Goal: Complete application form

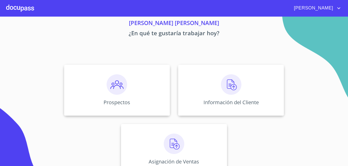
scroll to position [21, 0]
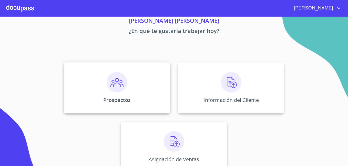
click at [116, 83] on img at bounding box center [116, 82] width 20 height 20
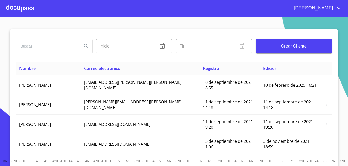
click at [37, 46] on input "search" at bounding box center [46, 46] width 61 height 14
type input "[PERSON_NAME]"
click at [85, 46] on icon "Search" at bounding box center [86, 46] width 6 height 6
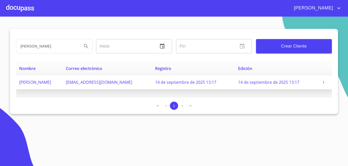
click at [51, 81] on span "[PERSON_NAME]" at bounding box center [35, 83] width 32 height 6
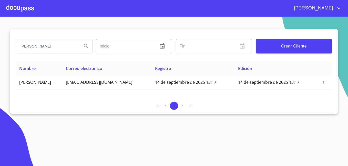
click at [45, 125] on section "[PERSON_NAME] Inicio ​ Fin ​ Crear Cliente Nombre Correo electrónico Registro E…" at bounding box center [174, 92] width 348 height 150
click at [15, 8] on div at bounding box center [20, 8] width 28 height 16
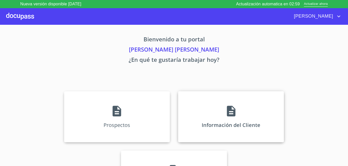
click at [229, 110] on icon at bounding box center [231, 111] width 8 height 11
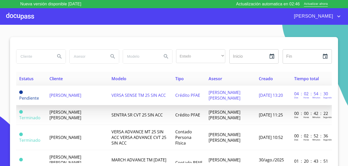
click at [56, 93] on span "[PERSON_NAME]" at bounding box center [65, 96] width 32 height 6
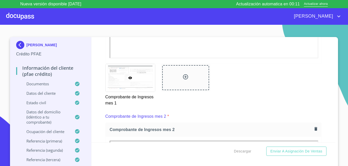
scroll to position [512, 0]
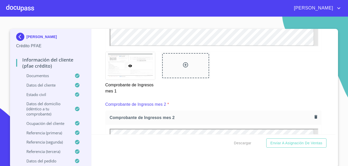
scroll to position [516, 0]
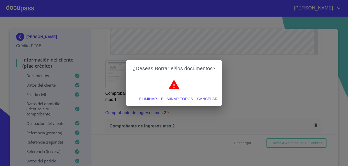
click at [152, 99] on span "Eliminar" at bounding box center [148, 99] width 18 height 6
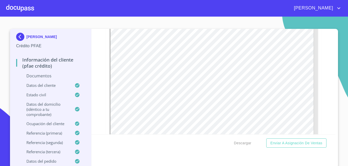
scroll to position [480, 0]
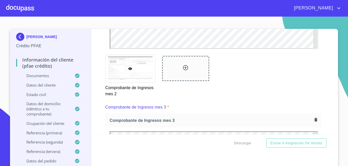
scroll to position [734, 0]
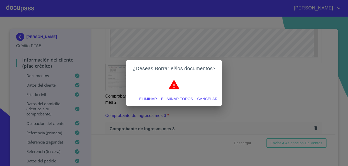
click at [147, 98] on span "Eliminar" at bounding box center [148, 99] width 18 height 6
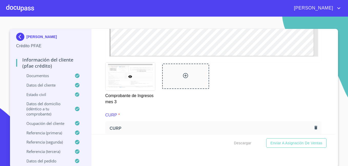
scroll to position [946, 0]
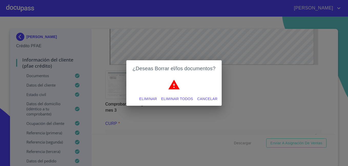
click at [148, 97] on span "Eliminar" at bounding box center [148, 99] width 18 height 6
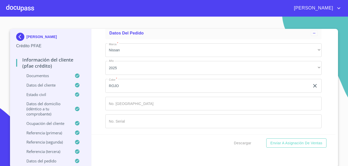
scroll to position [2936, 0]
click at [286, 93] on input "ROJO" at bounding box center [207, 86] width 204 height 14
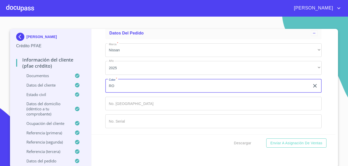
type input "R"
type input "BLANCO"
click at [215, 104] on input "Documento de identificación.   *" at bounding box center [213, 104] width 216 height 14
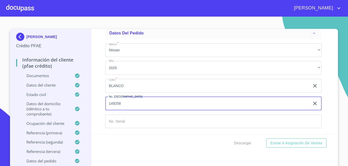
type input "149258"
click at [162, 122] on input "Documento de identificación.   *" at bounding box center [213, 122] width 216 height 14
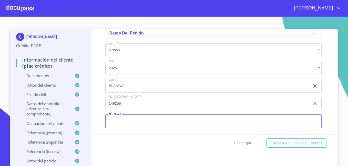
click at [121, 122] on input "Documento de identificación.   *" at bounding box center [213, 122] width 216 height 14
paste input "3N1CN8AE0SK630820"
type input "3N1CN8AE0SK630820"
click at [220, 132] on div "Marca   * Nissan ​ Año 2025 ​ Color   * BLANCO ​ No. Pedido 149258 ​ No. Serial…" at bounding box center [213, 85] width 216 height 93
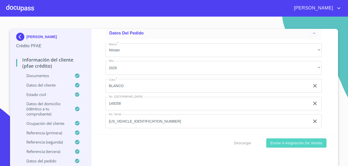
click at [298, 144] on span "Enviar a Asignación de Ventas" at bounding box center [296, 143] width 52 height 6
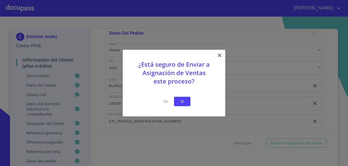
click at [186, 103] on button "Si" at bounding box center [182, 101] width 16 height 9
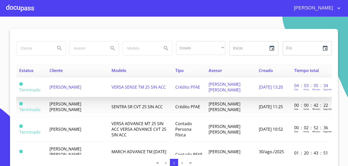
click at [54, 86] on span "[PERSON_NAME]" at bounding box center [65, 87] width 32 height 6
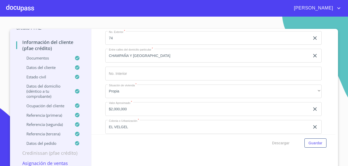
click at [16, 5] on div at bounding box center [20, 8] width 28 height 16
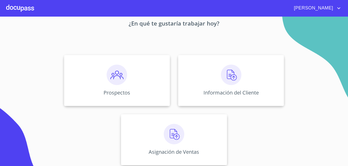
scroll to position [31, 0]
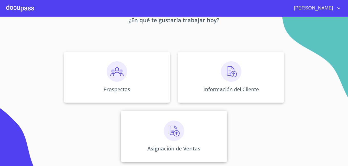
click at [174, 134] on img at bounding box center [174, 131] width 20 height 20
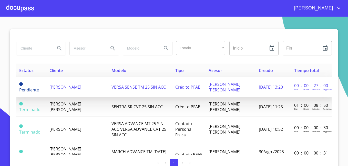
click at [58, 86] on span "[PERSON_NAME]" at bounding box center [65, 87] width 32 height 6
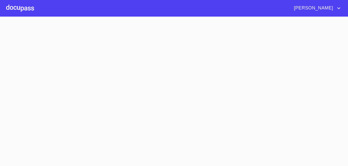
click at [58, 86] on section at bounding box center [174, 92] width 348 height 150
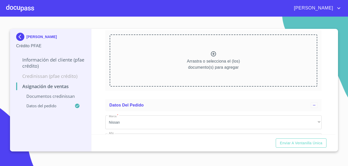
scroll to position [66, 0]
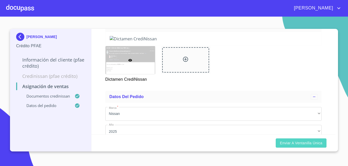
click at [302, 144] on span "Enviar a Ventanilla única" at bounding box center [300, 143] width 42 height 6
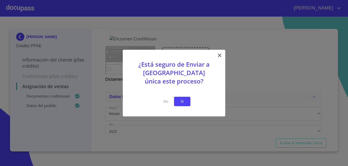
click at [183, 101] on span "Si" at bounding box center [182, 102] width 8 height 6
